Goal: Obtain resource: Obtain resource

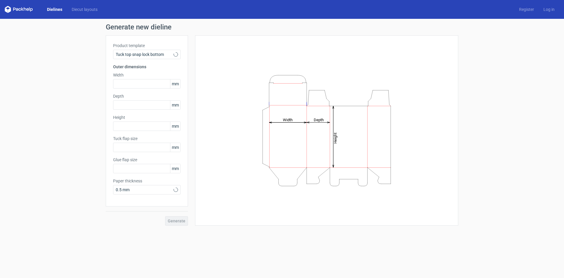
type input "15"
type input "10"
click at [86, 10] on link "Diecut layouts" at bounding box center [84, 9] width 35 height 6
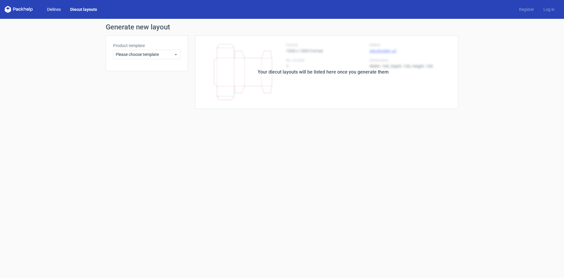
click at [60, 11] on link "Dielines" at bounding box center [53, 9] width 23 height 6
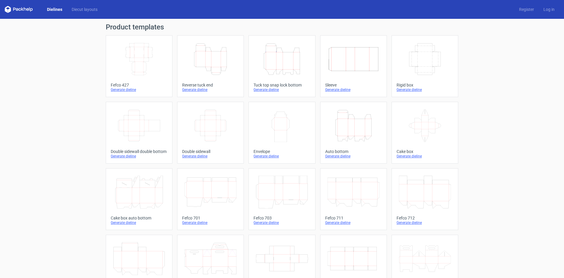
click at [421, 62] on icon "Width Depth Height" at bounding box center [425, 59] width 52 height 33
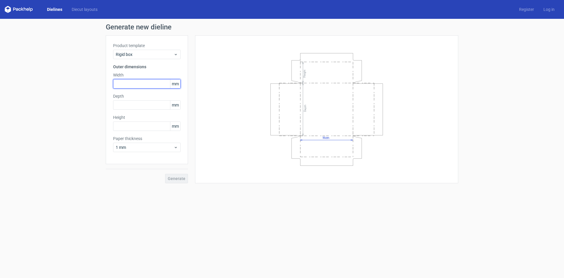
click at [149, 85] on input "text" at bounding box center [147, 83] width 68 height 9
type input "120"
type input "100"
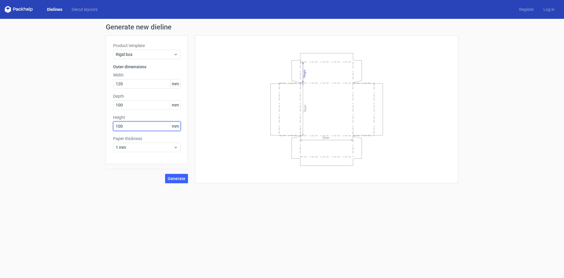
type input "100"
click at [177, 180] on span "Generate" at bounding box center [177, 178] width 18 height 4
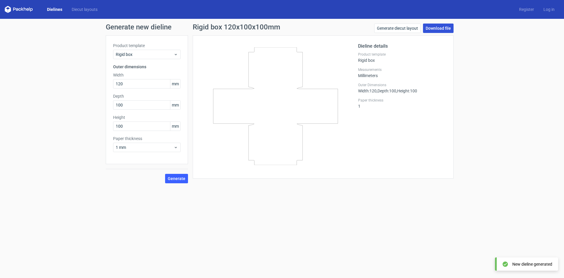
click at [446, 27] on link "Download file" at bounding box center [438, 27] width 31 height 9
click at [159, 53] on span "Rigid box" at bounding box center [145, 54] width 58 height 6
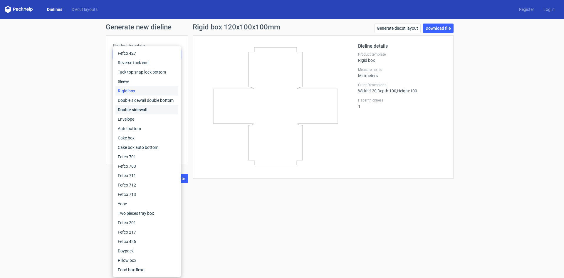
click at [136, 110] on div "Double sidewall" at bounding box center [146, 109] width 63 height 9
